Goal: Transaction & Acquisition: Book appointment/travel/reservation

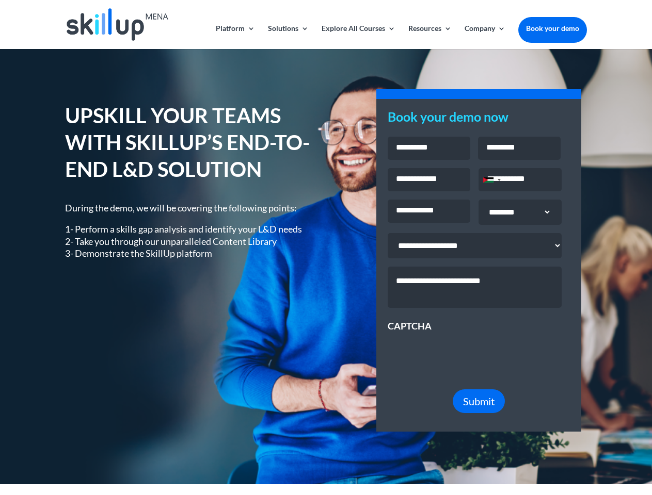
click at [326, 248] on div "UPSKILL YOUR TEAMS WITH SKILLUP’S END-TO-END L&D SOLUTION During the demo, we w…" at bounding box center [325, 266] width 521 height 357
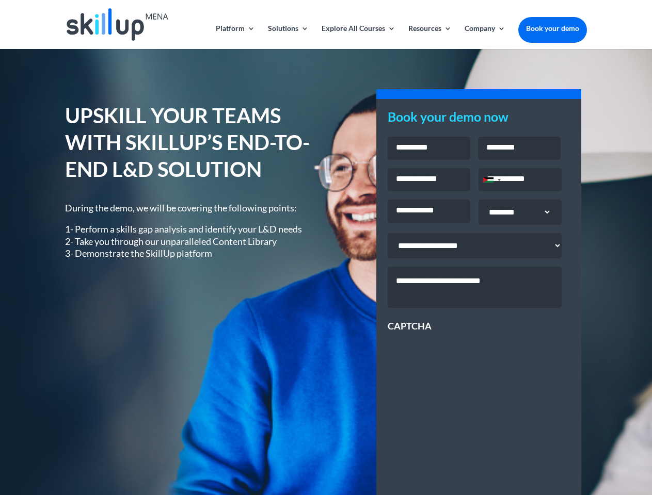
click at [287, 37] on link "Solutions" at bounding box center [288, 37] width 41 height 24
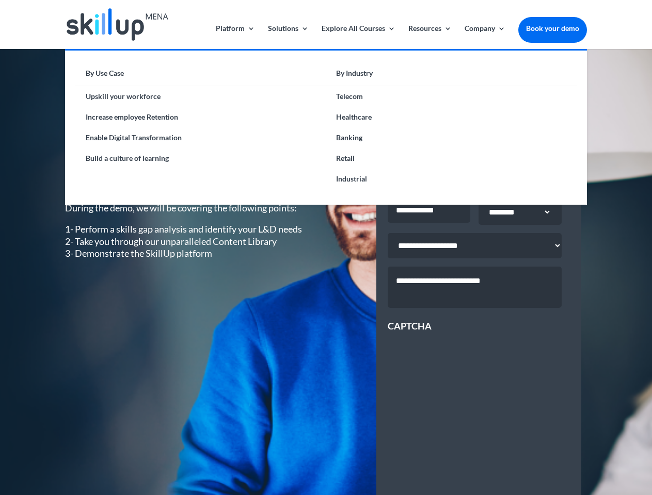
click at [358, 37] on link "Explore All Courses" at bounding box center [359, 37] width 74 height 24
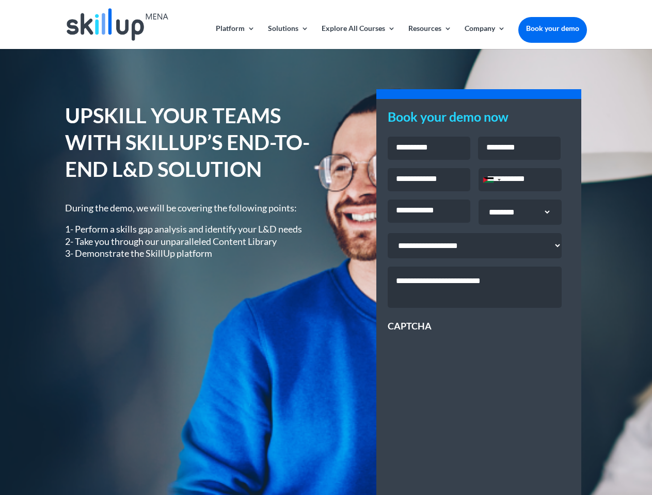
click at [429, 37] on link "Resources" at bounding box center [429, 37] width 43 height 24
click at [485, 37] on link "Company" at bounding box center [484, 37] width 41 height 24
click at [491, 181] on div "Jordan +962" at bounding box center [488, 180] width 10 height 5
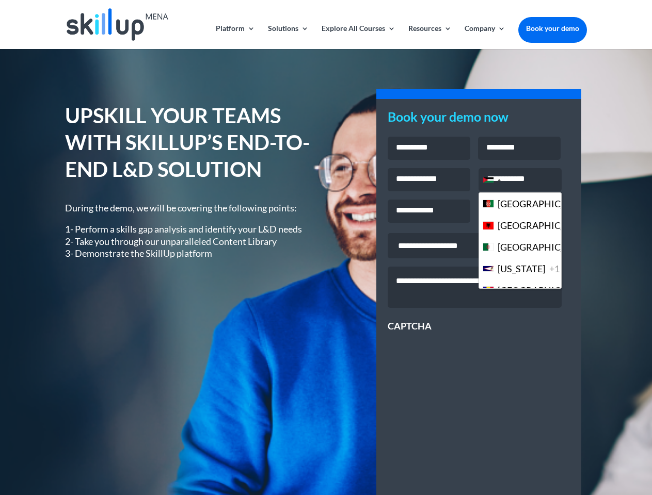
scroll to position [2817, 0]
